Goal: Task Accomplishment & Management: Use online tool/utility

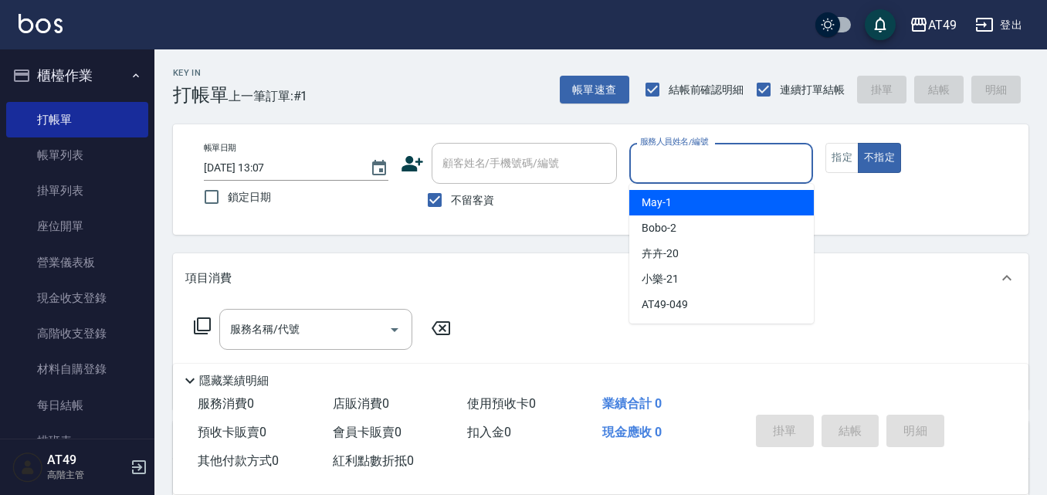
click at [728, 172] on input "服務人員姓名/編號" at bounding box center [721, 163] width 171 height 27
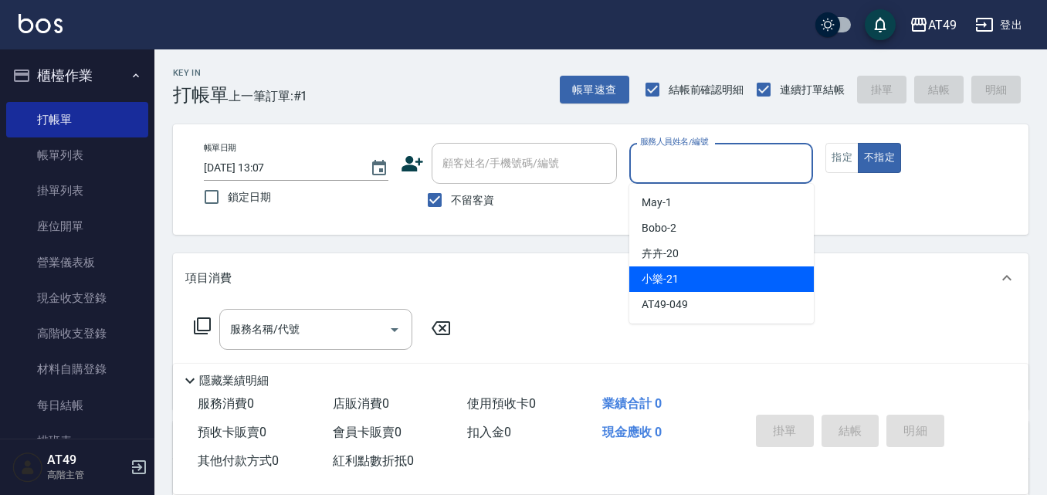
click at [667, 280] on span "小樂 -21" at bounding box center [660, 279] width 37 height 16
type input "小樂-21"
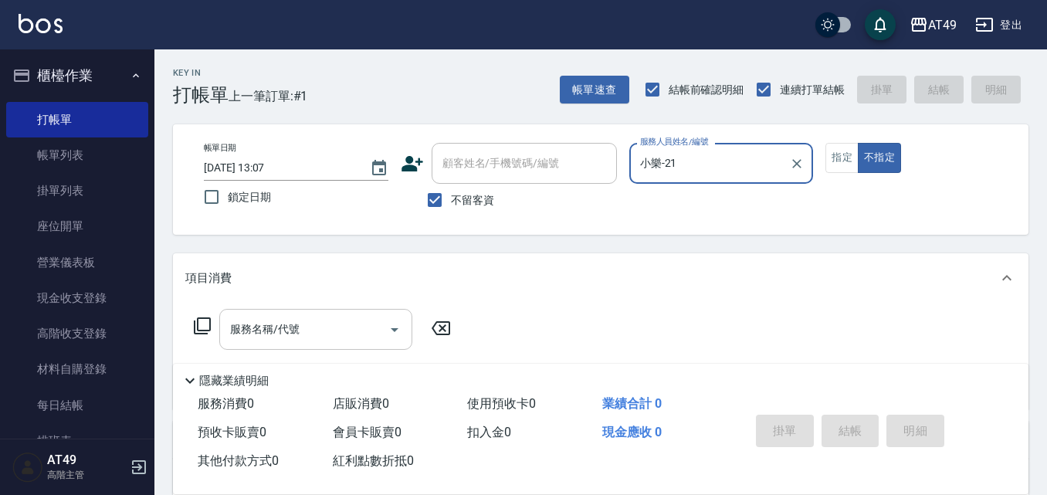
click at [286, 335] on div "服務名稱/代號 服務名稱/代號" at bounding box center [315, 329] width 193 height 41
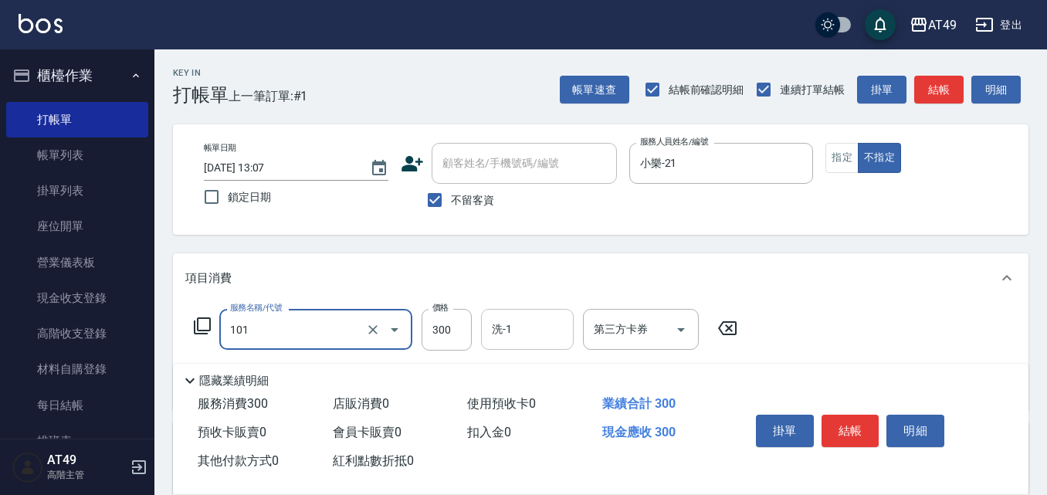
type input "一般洗髮(101)"
click at [562, 324] on input "洗-1" at bounding box center [527, 329] width 79 height 27
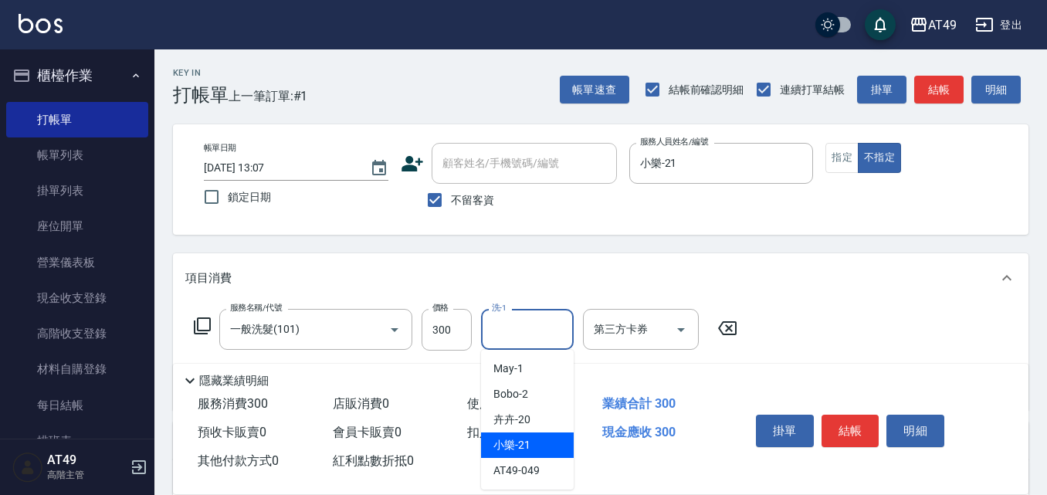
click at [542, 436] on div "小樂 -21" at bounding box center [527, 444] width 93 height 25
type input "小樂-21"
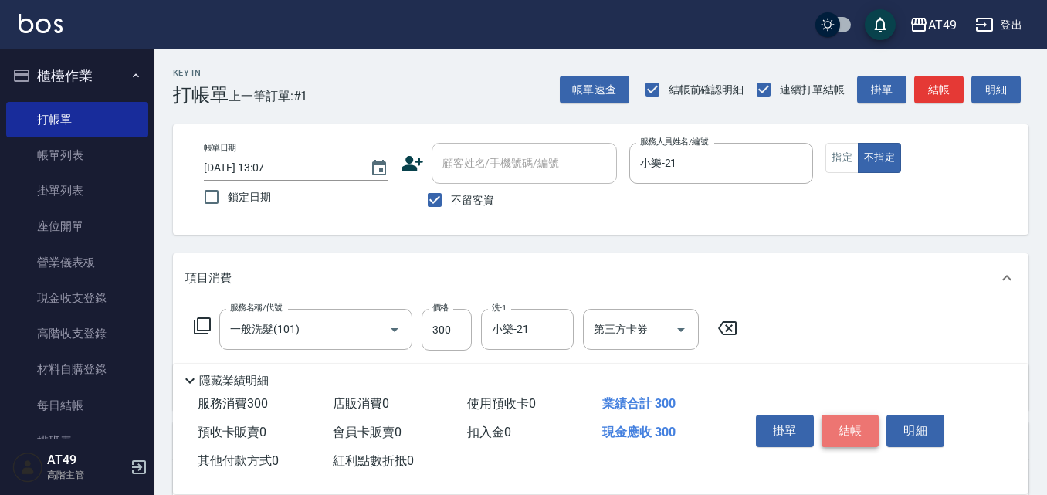
click at [860, 428] on button "結帳" at bounding box center [851, 431] width 58 height 32
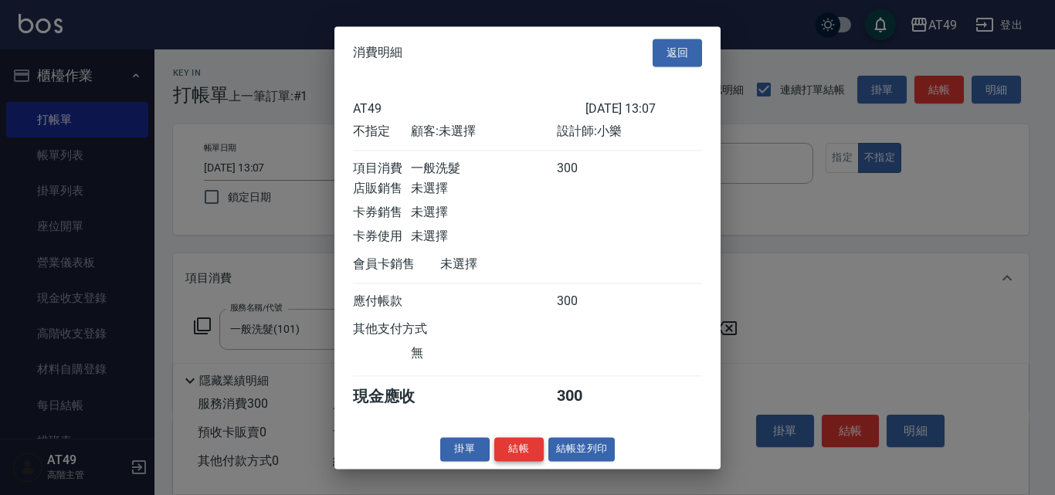
click at [520, 460] on button "結帳" at bounding box center [518, 449] width 49 height 24
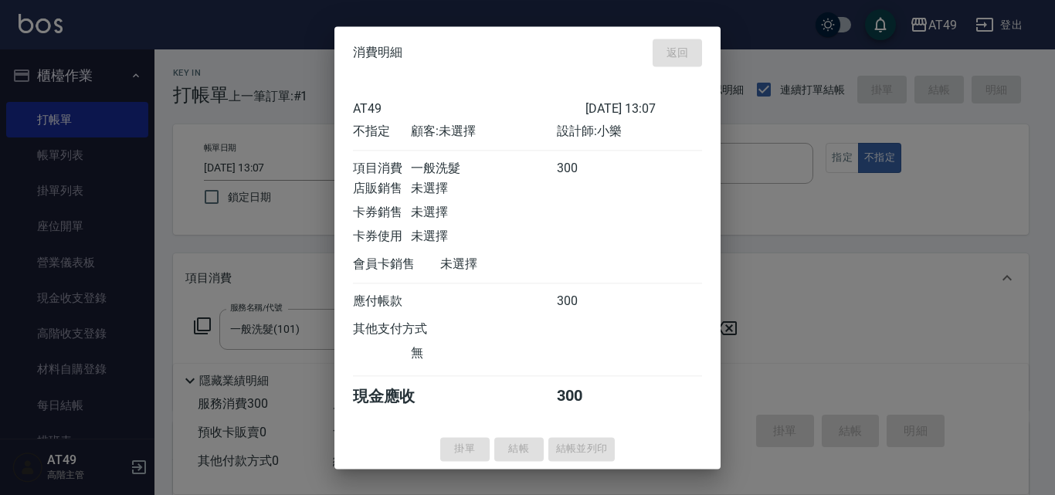
type input "[DATE] 14:10"
